Goal: Information Seeking & Learning: Learn about a topic

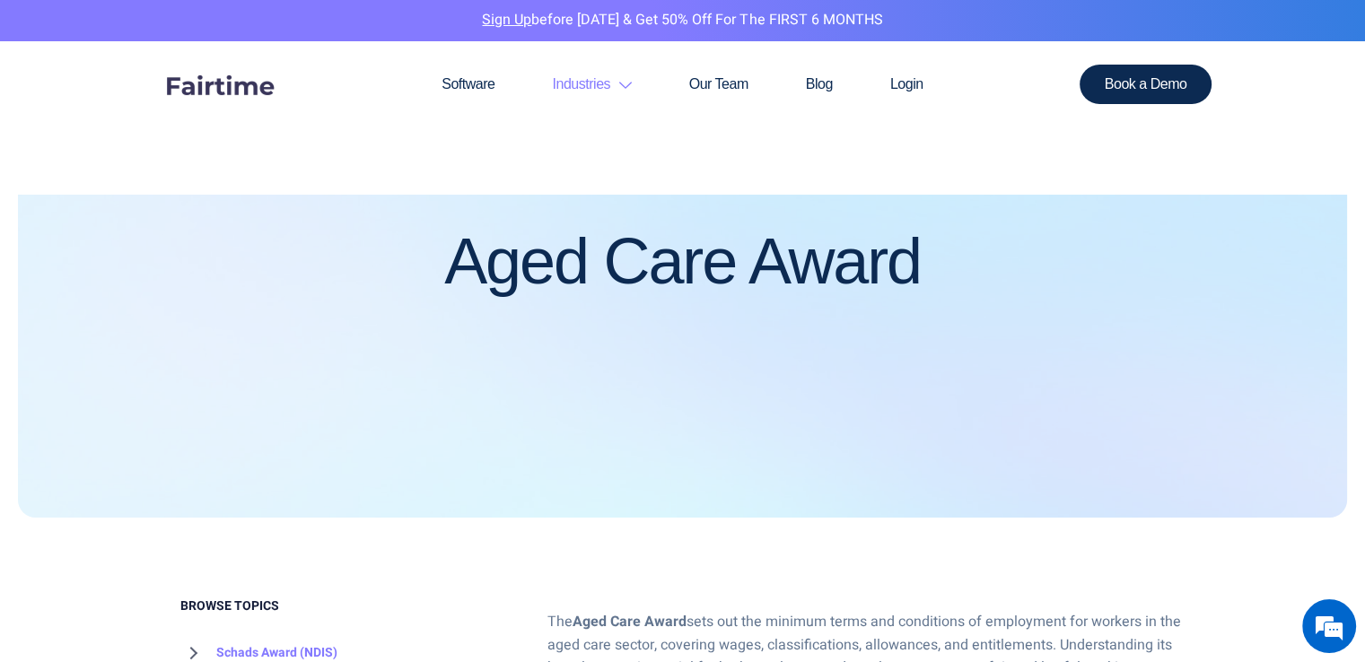
scroll to position [538, 0]
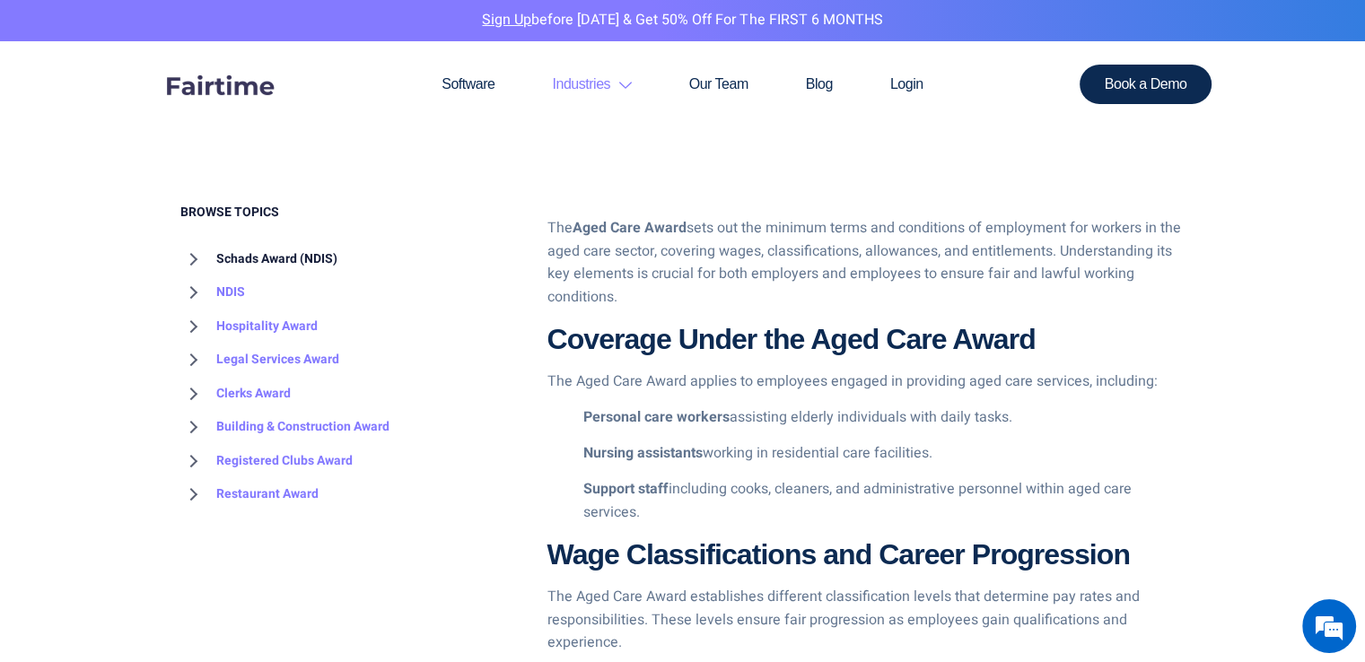
click at [268, 258] on link "Schads Award (NDIS)" at bounding box center [258, 259] width 157 height 34
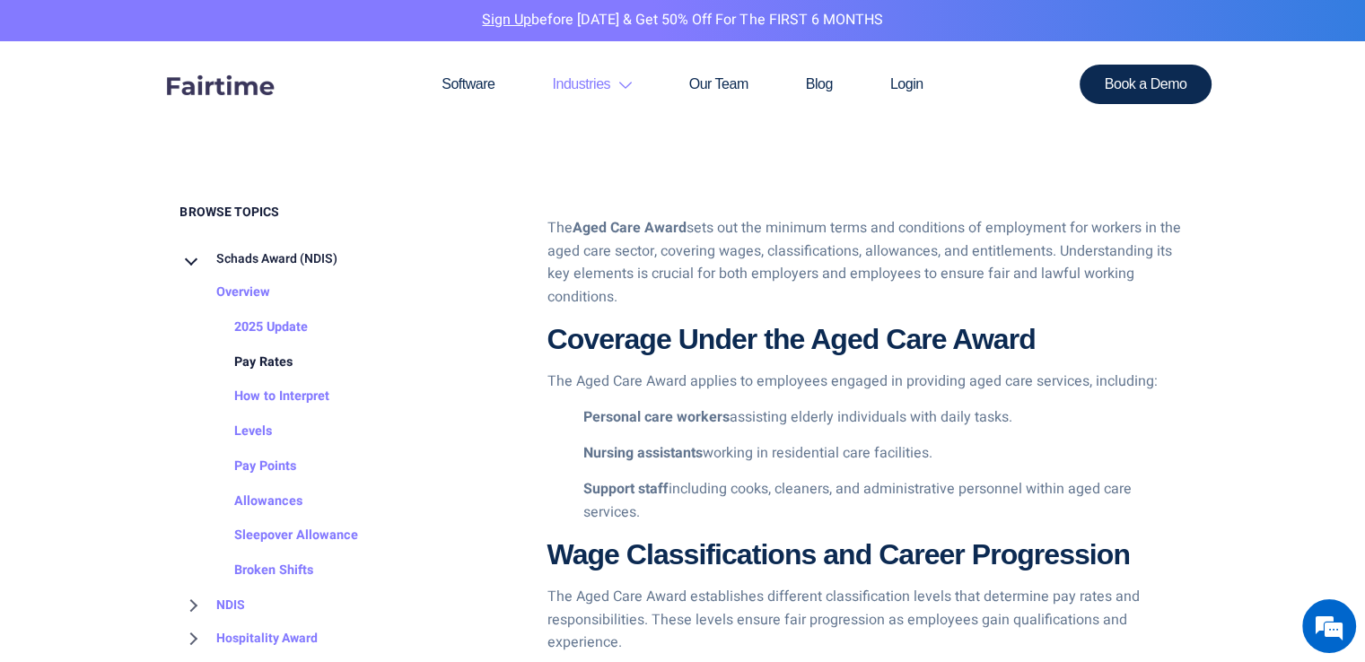
click at [283, 355] on link "Pay Rates" at bounding box center [245, 363] width 94 height 35
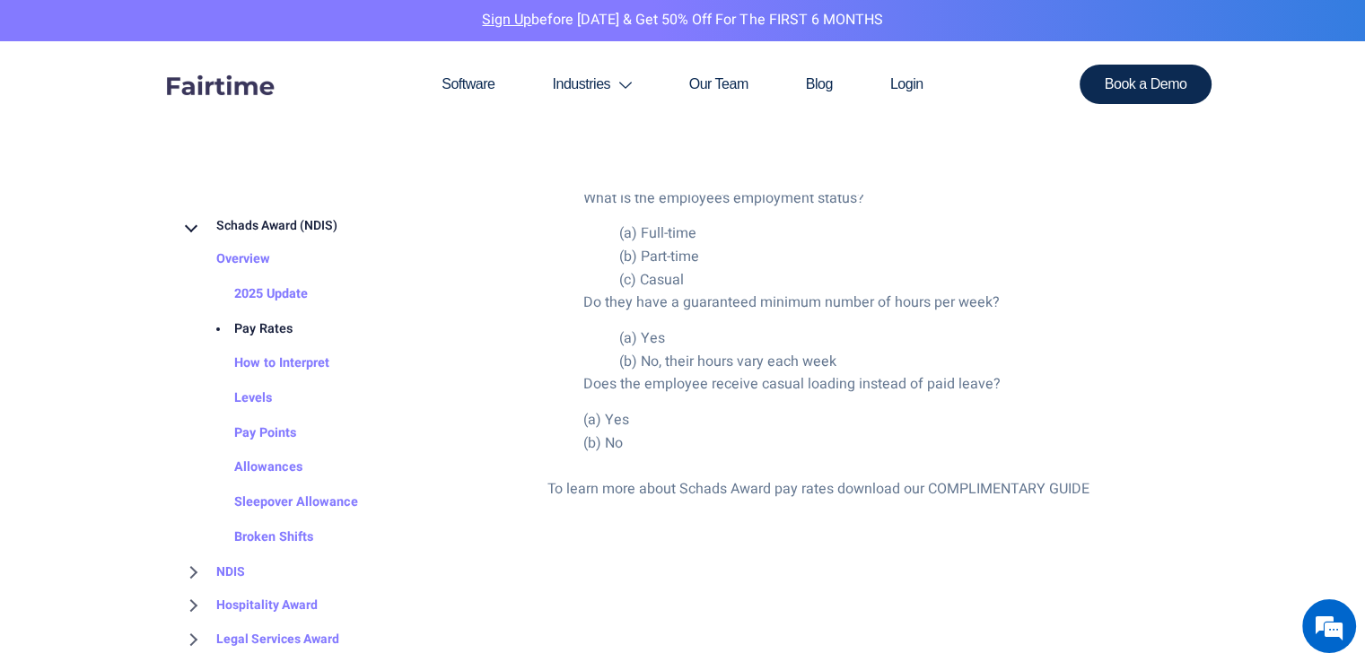
scroll to position [3590, 0]
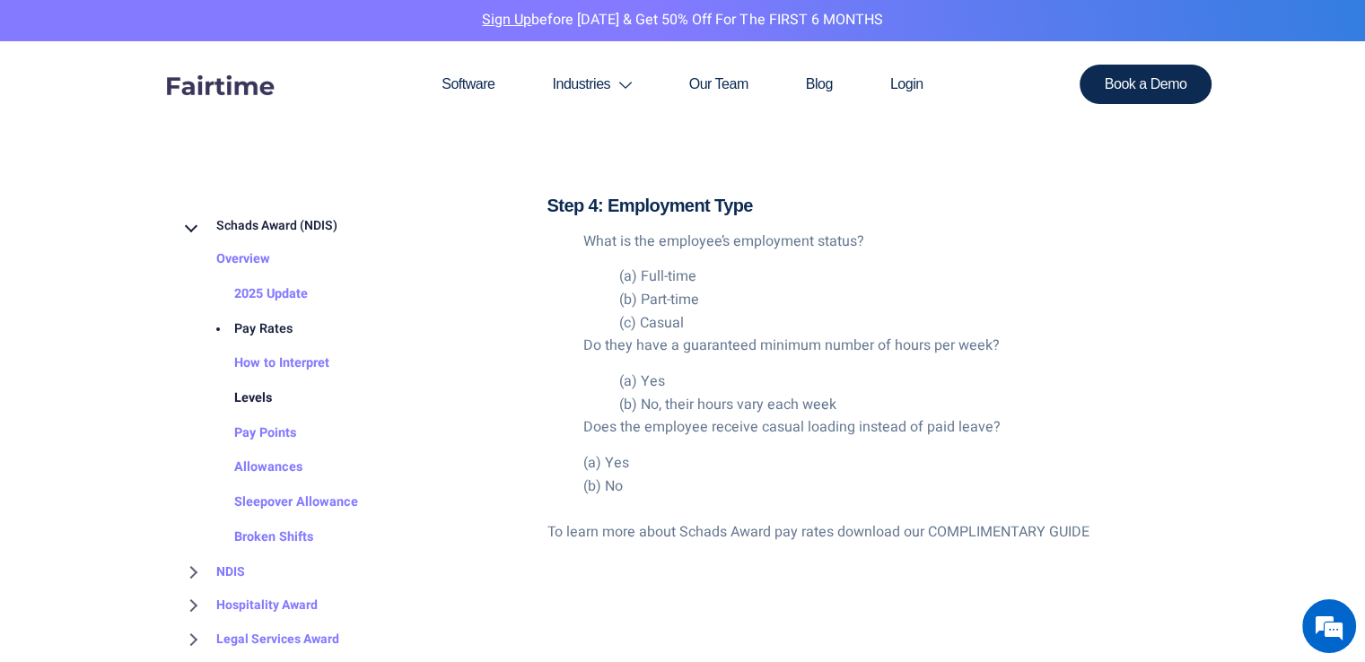
click at [249, 399] on link "Levels" at bounding box center [235, 398] width 74 height 35
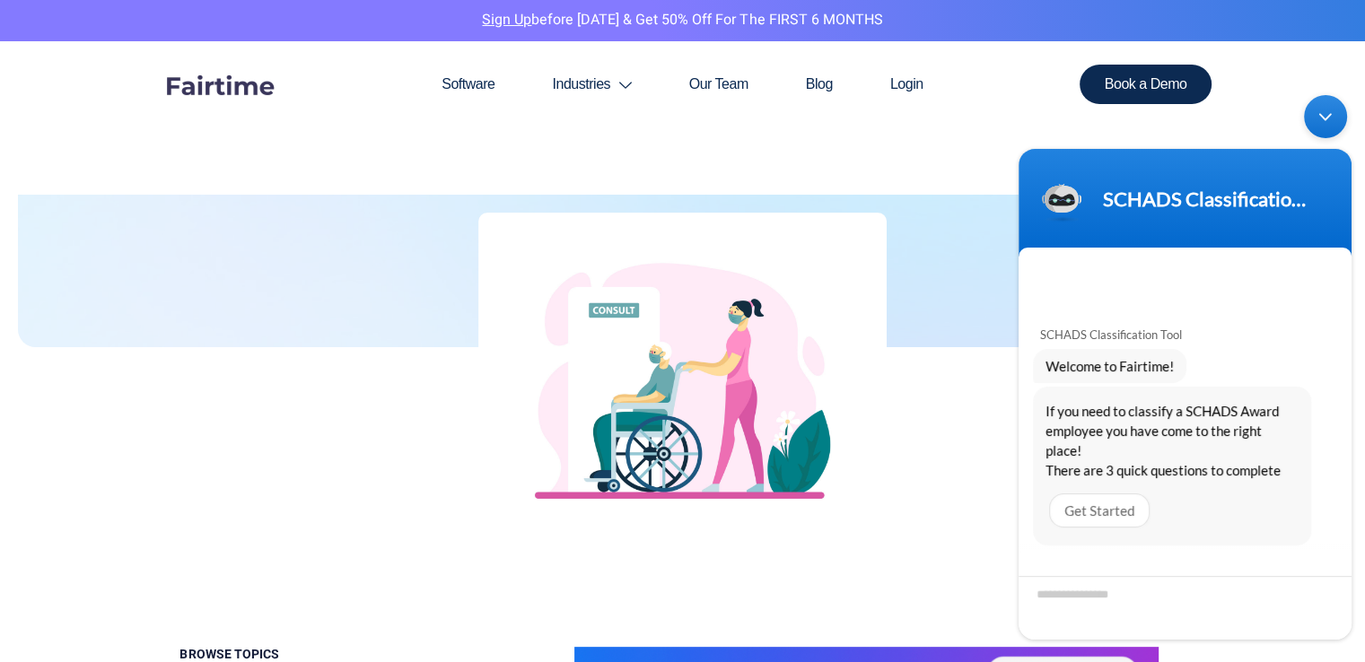
scroll to position [538, 0]
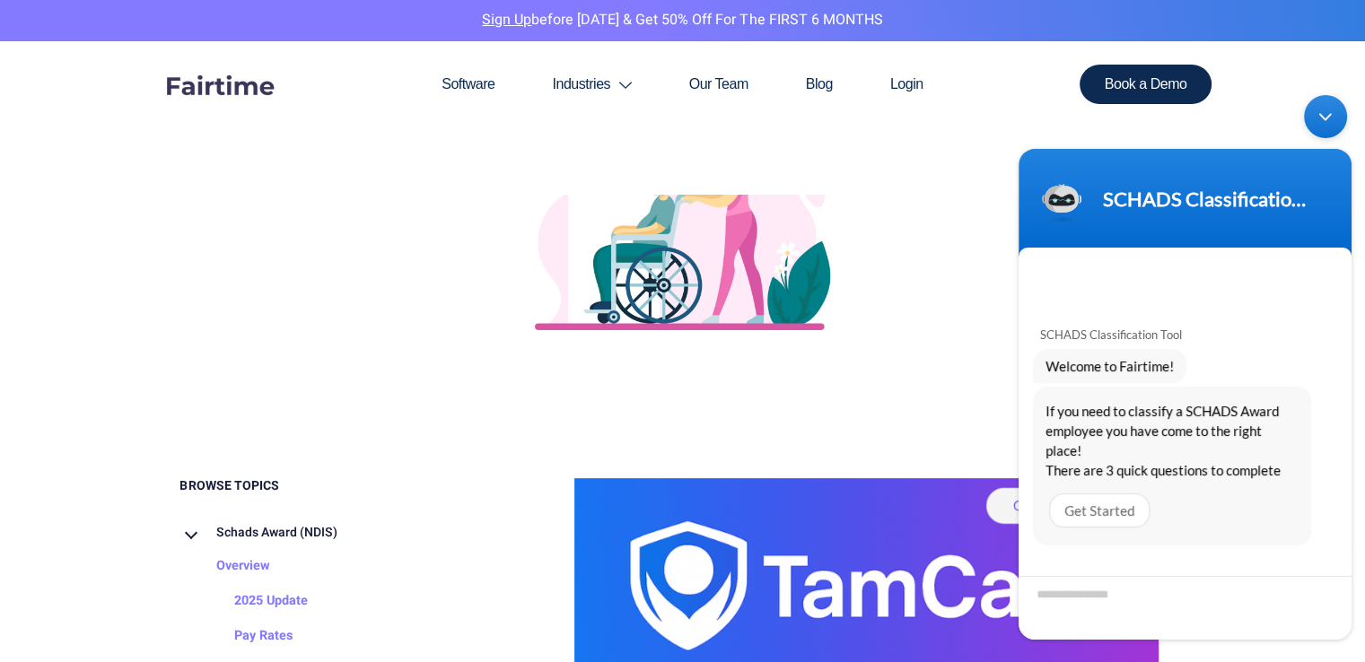
click at [1319, 127] on div "Minimize live chat window" at bounding box center [1325, 115] width 43 height 43
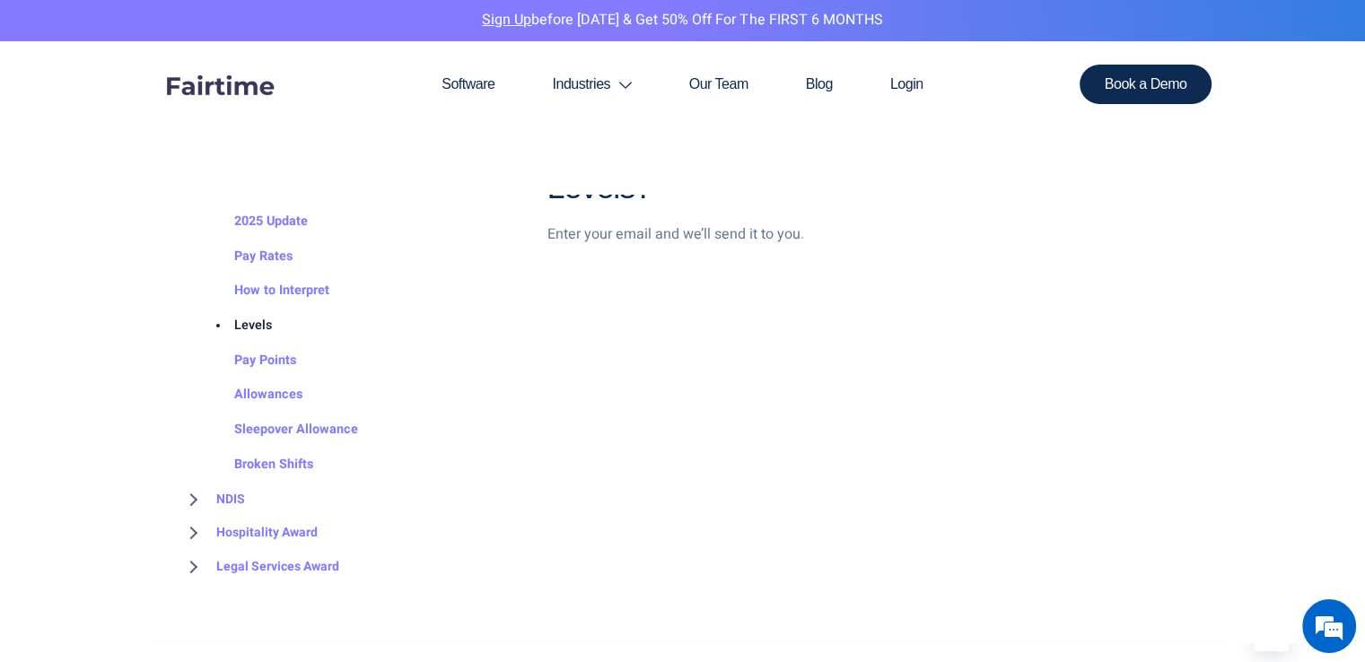
scroll to position [2692, 0]
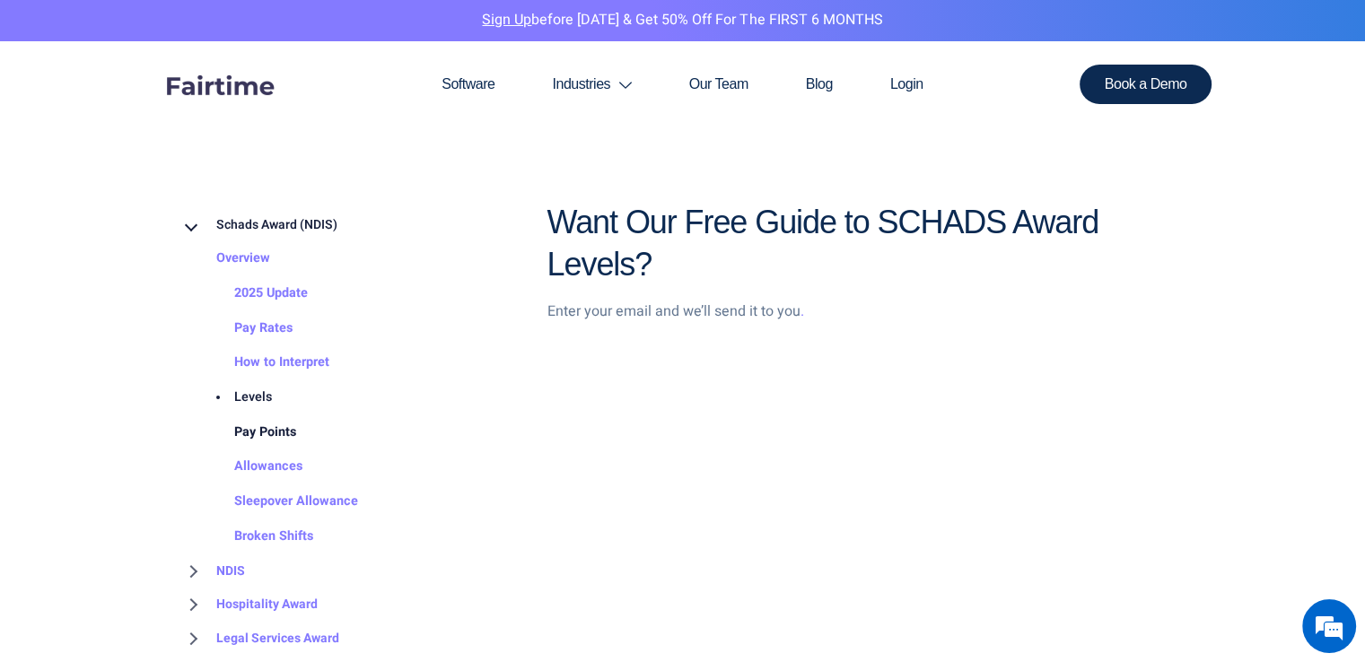
click at [262, 430] on link "Pay Points" at bounding box center [247, 433] width 98 height 35
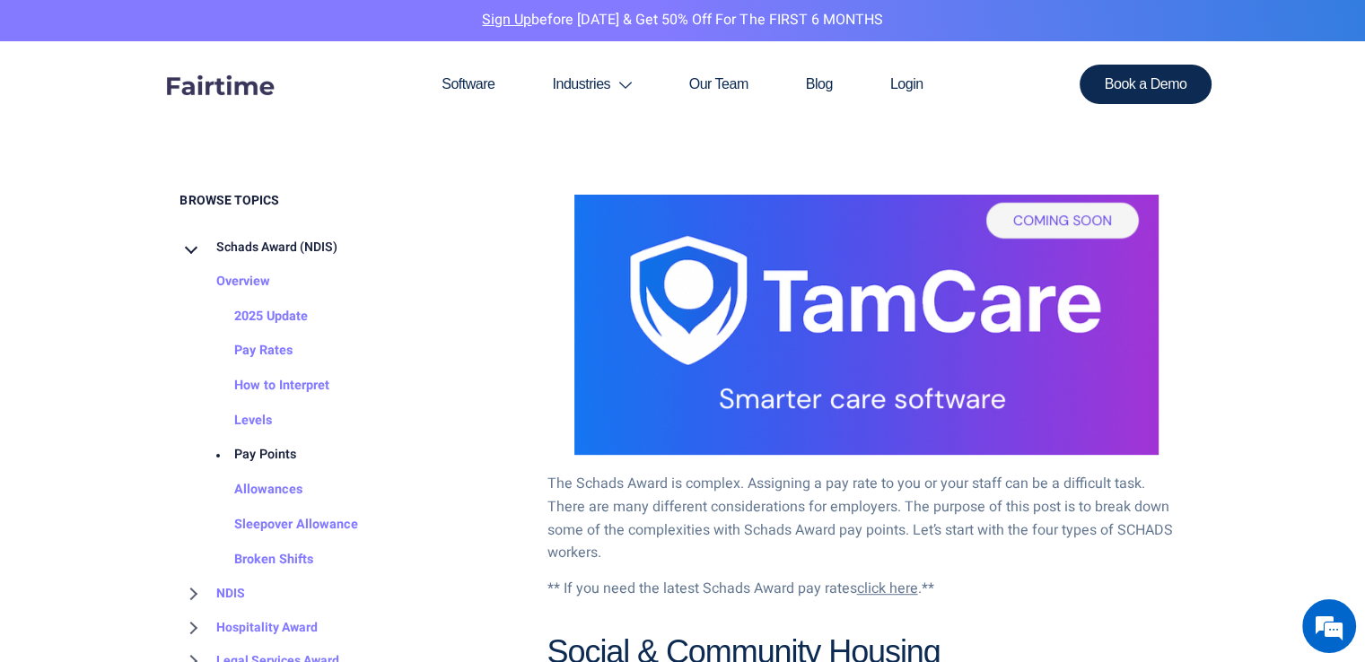
scroll to position [808, 0]
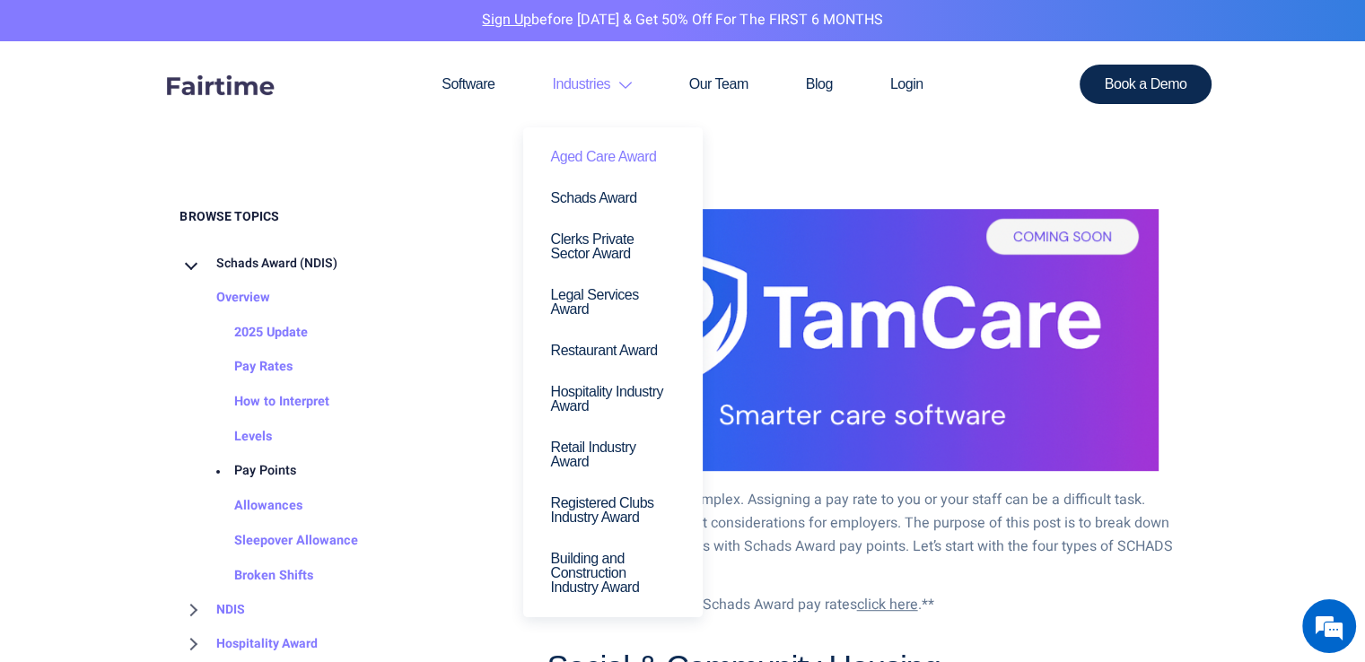
click at [605, 162] on link "Aged Care Award" at bounding box center [613, 156] width 153 height 41
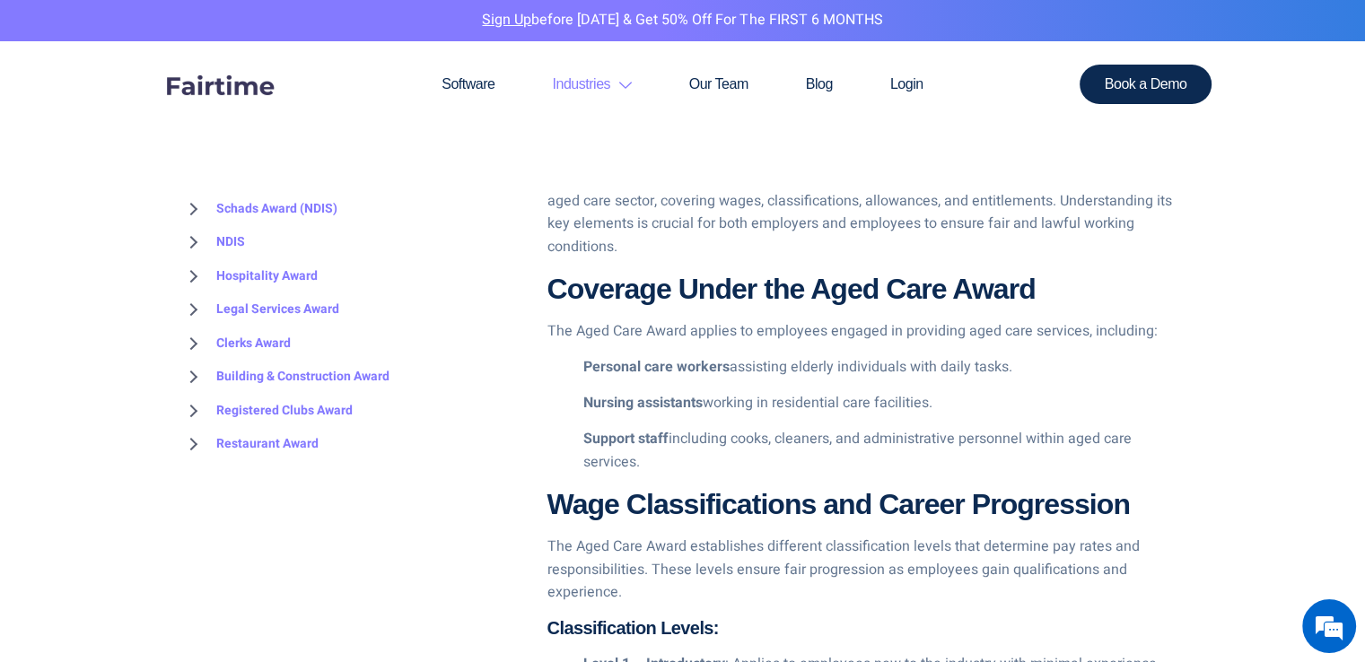
scroll to position [269, 0]
